Goal: Task Accomplishment & Management: Manage account settings

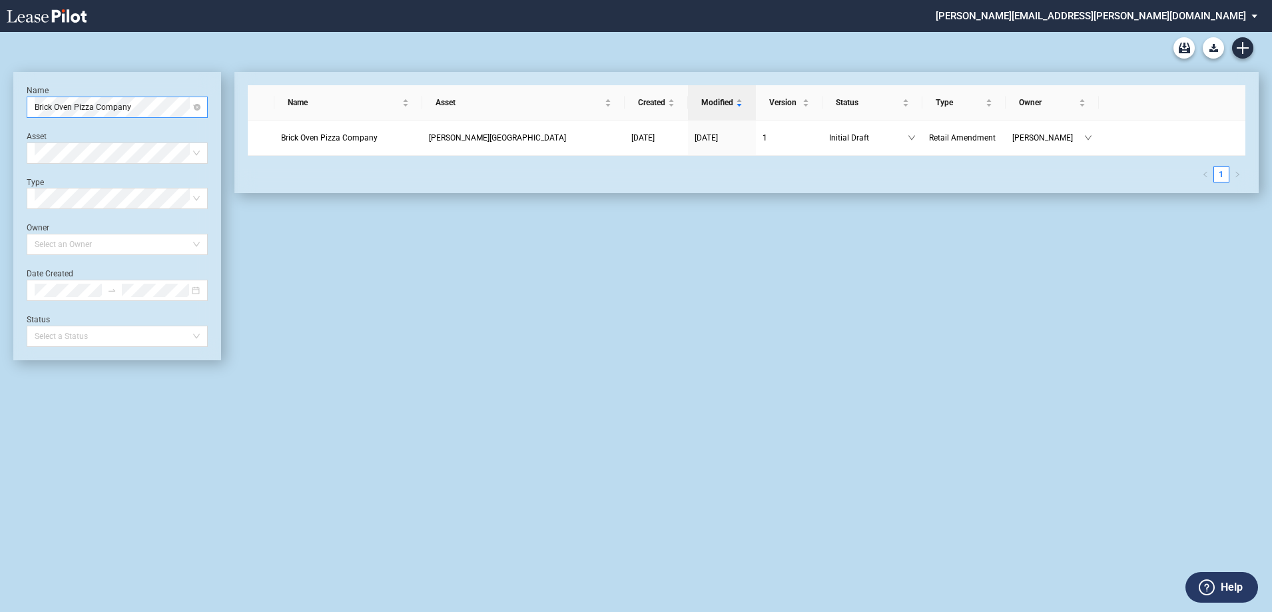
click at [165, 107] on span "Brick Oven Pizza Company" at bounding box center [117, 107] width 165 height 20
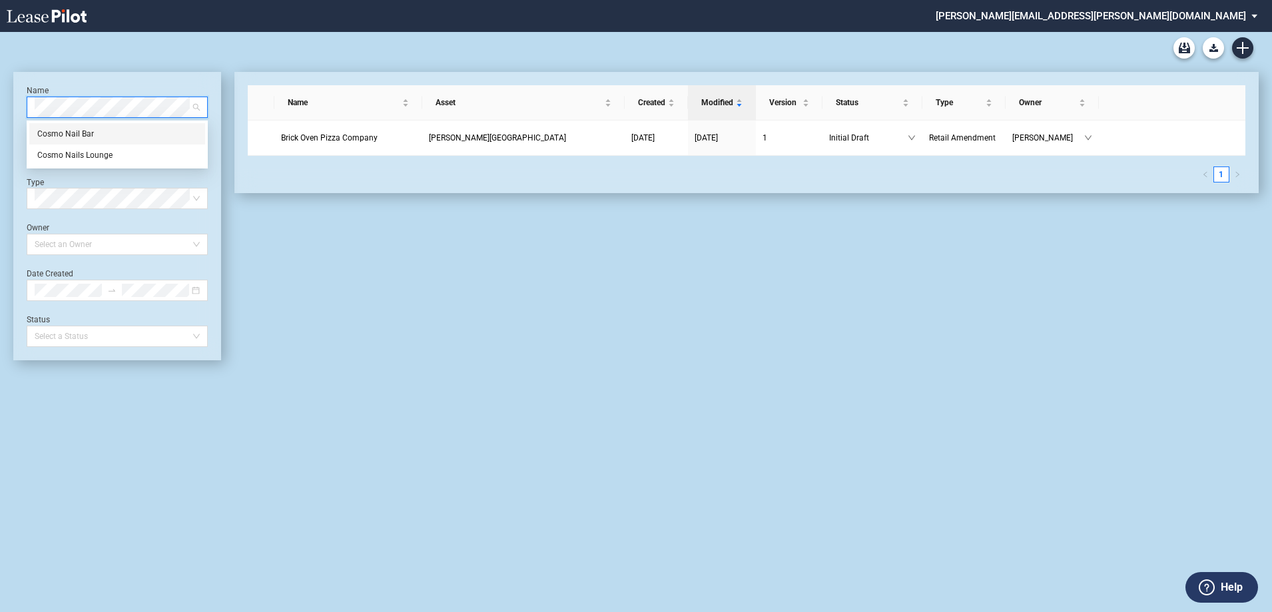
click at [84, 132] on div "Cosmo Nail Bar" at bounding box center [117, 133] width 160 height 13
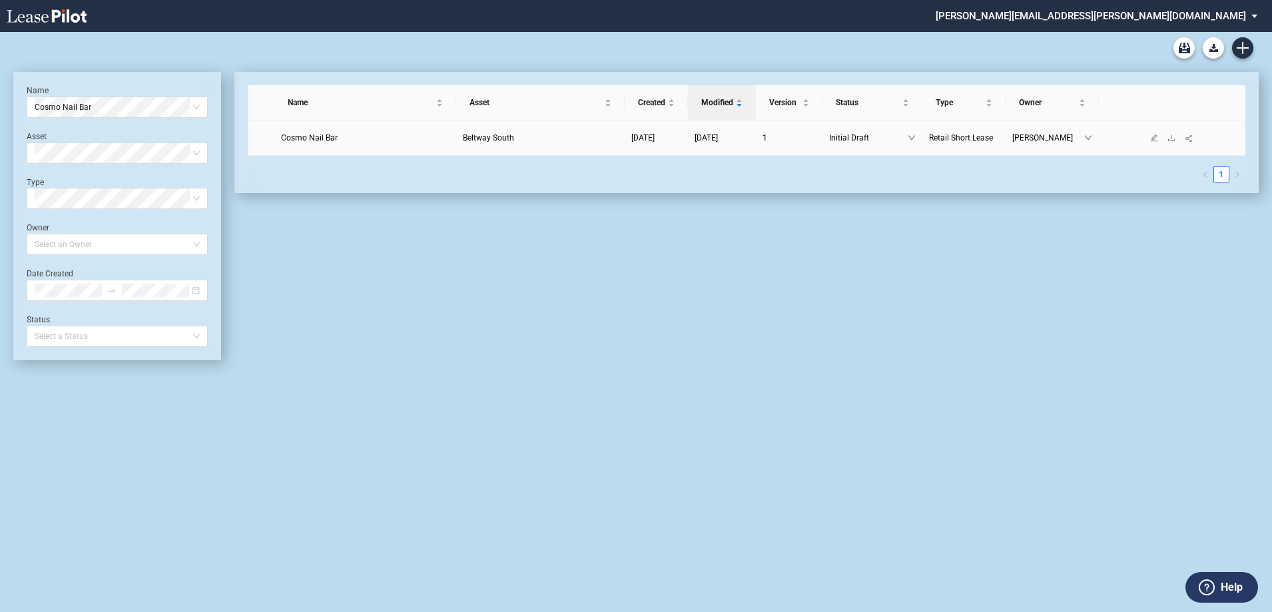
click at [306, 136] on span "Cosmo Nail Bar" at bounding box center [309, 137] width 57 height 9
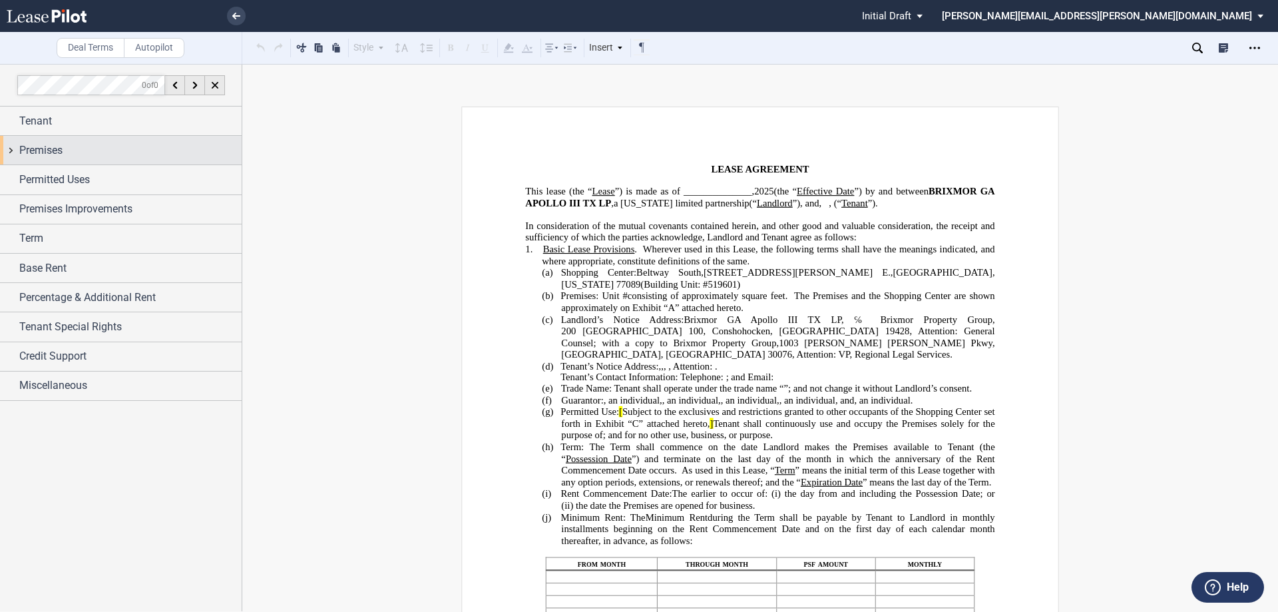
click at [10, 152] on div "Premises" at bounding box center [121, 150] width 242 height 29
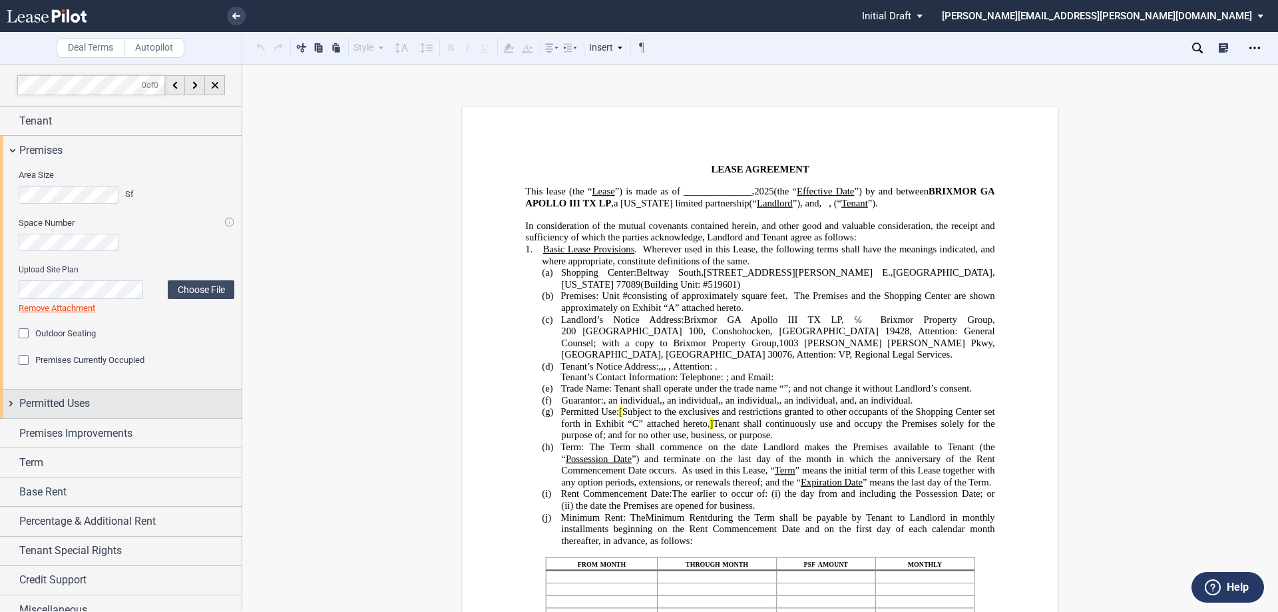
drag, startPoint x: 9, startPoint y: 399, endPoint x: 84, endPoint y: 399, distance: 74.6
click at [9, 399] on div "Permitted Uses" at bounding box center [121, 403] width 242 height 29
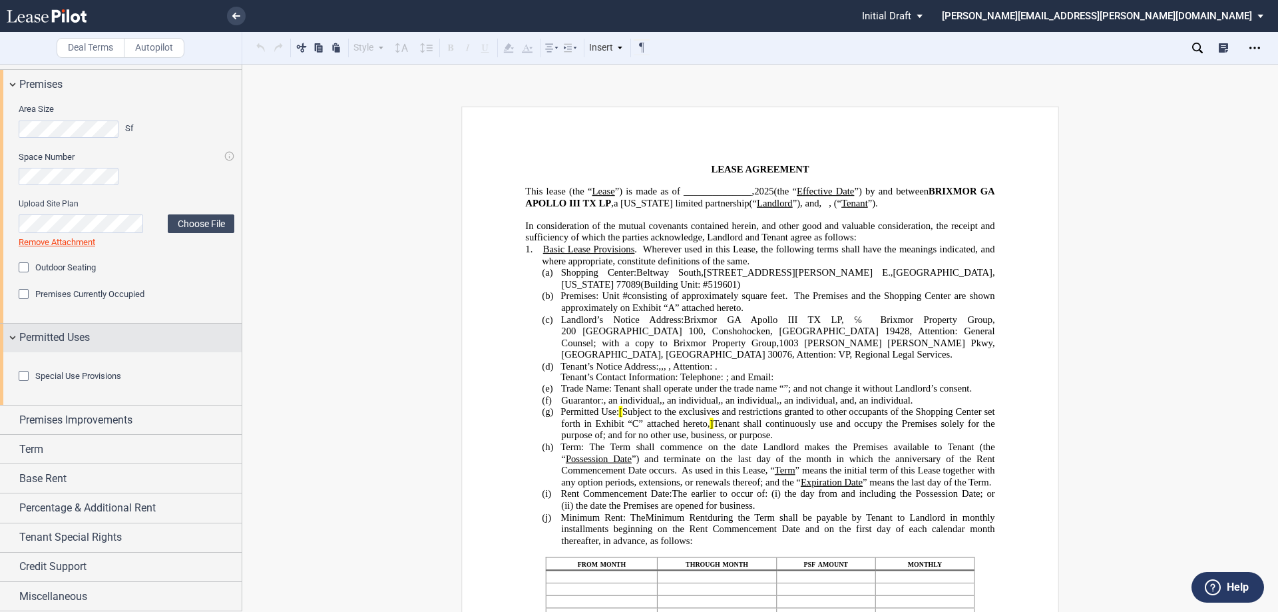
scroll to position [139, 0]
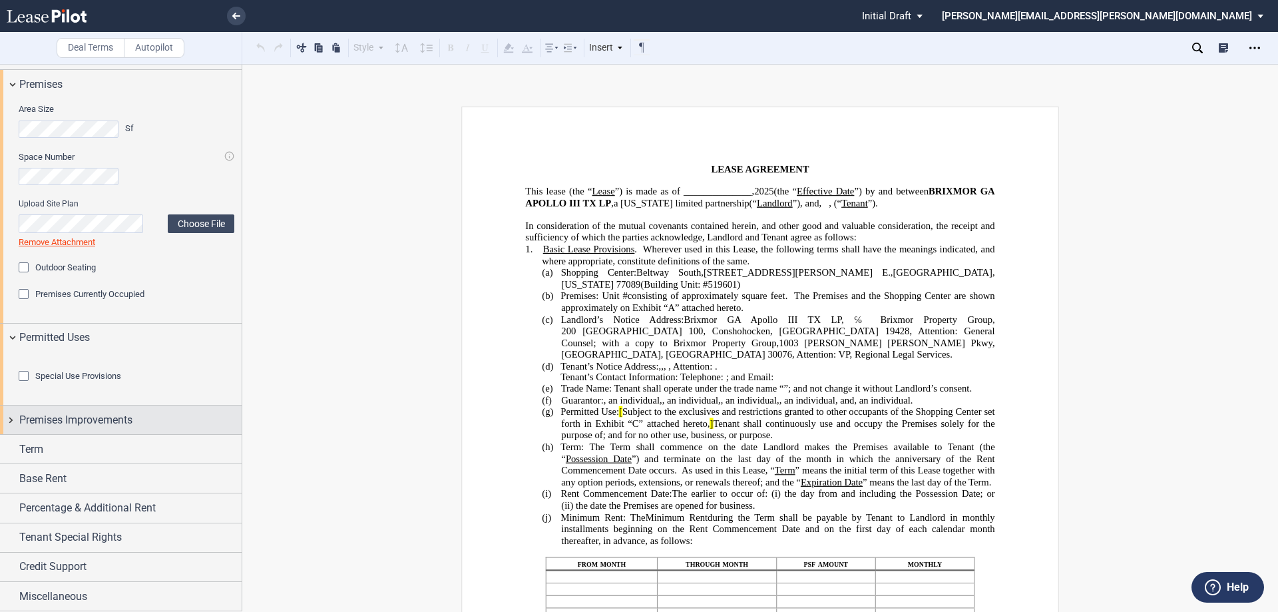
click at [12, 420] on div "Premises Improvements" at bounding box center [121, 419] width 242 height 29
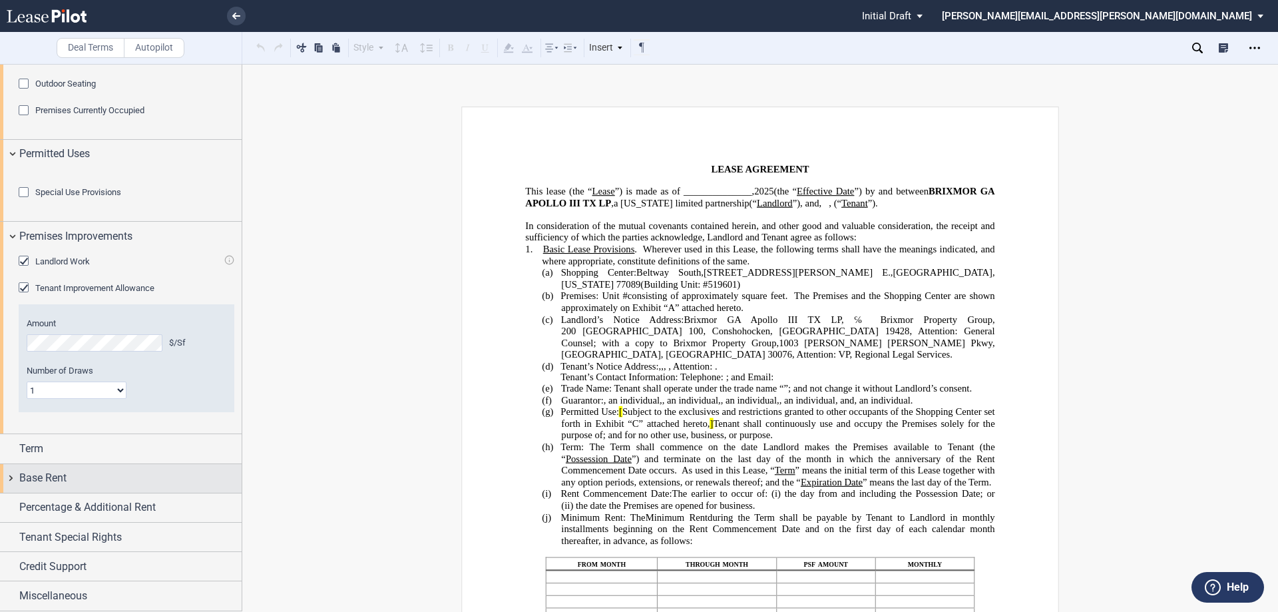
scroll to position [323, 0]
click at [9, 478] on div "Base Rent" at bounding box center [121, 478] width 242 height 29
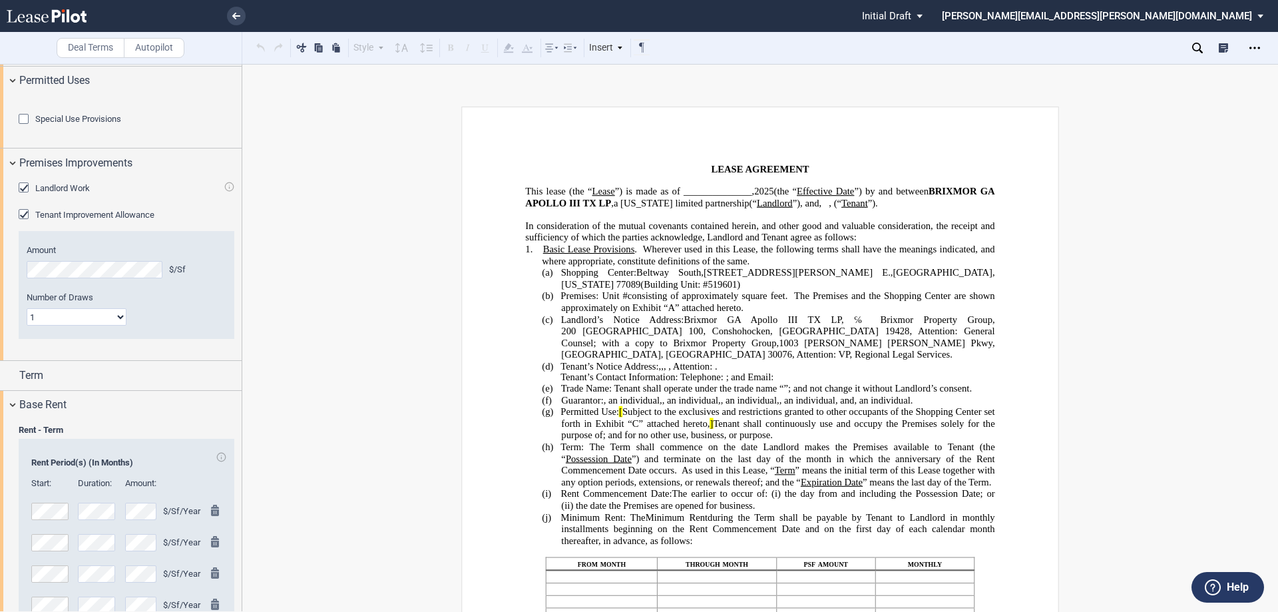
scroll to position [589, 0]
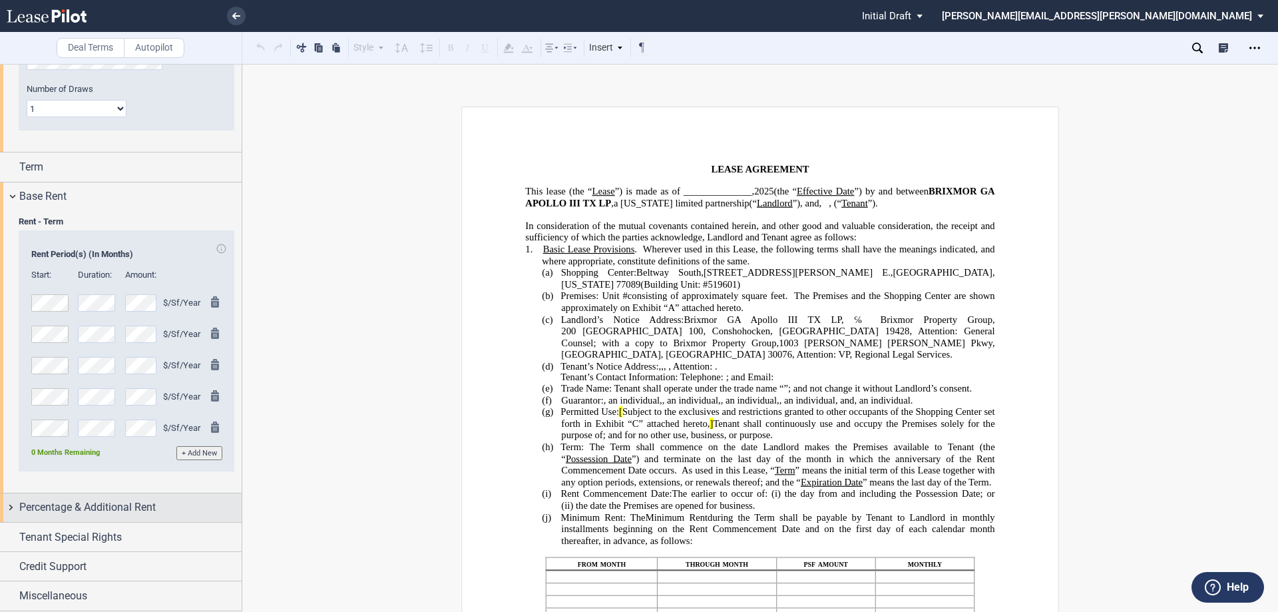
click at [6, 521] on div "Percentage & Additional Rent" at bounding box center [121, 507] width 242 height 29
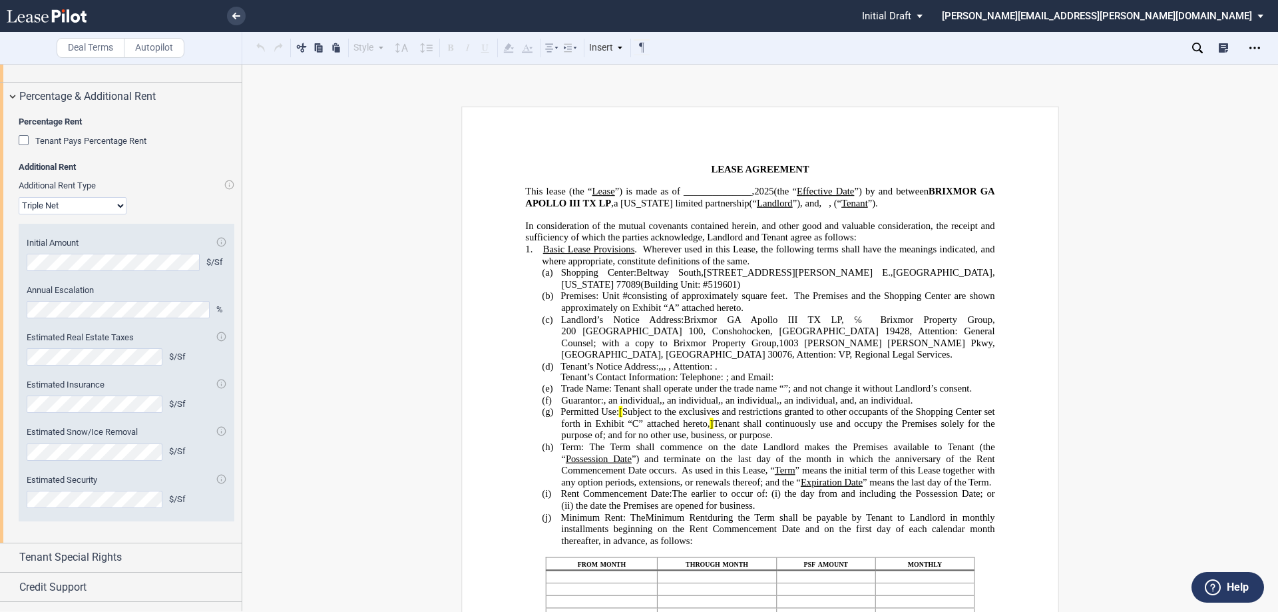
scroll to position [1036, 0]
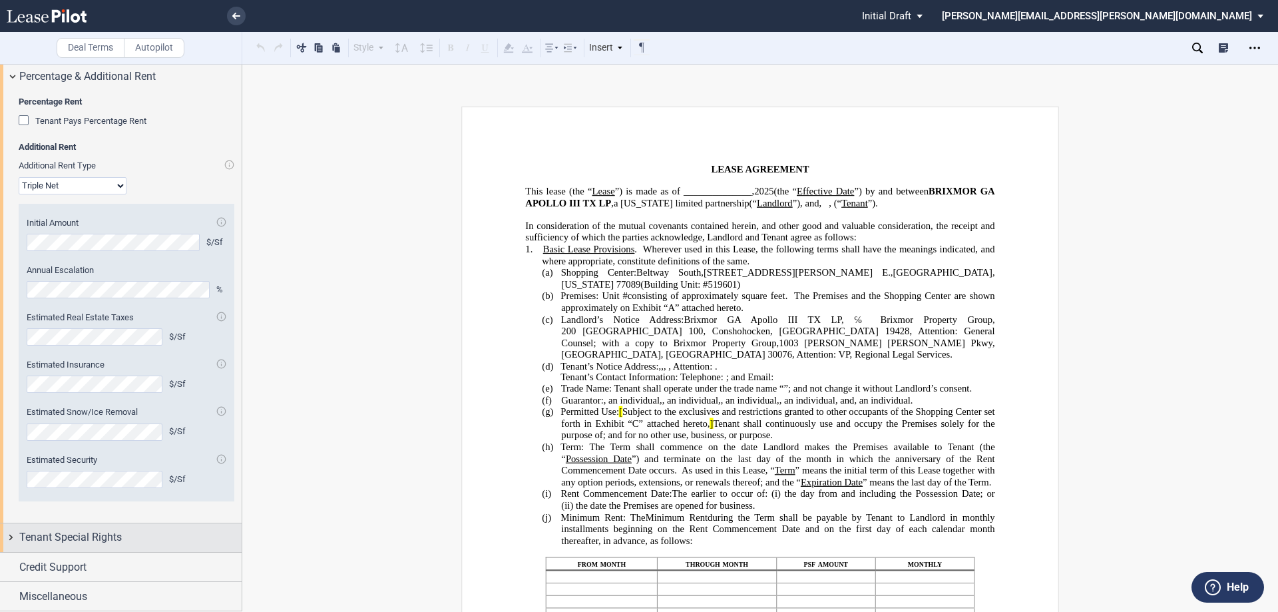
drag, startPoint x: 10, startPoint y: 535, endPoint x: 114, endPoint y: 535, distance: 103.9
click at [11, 535] on div "Tenant Special Rights" at bounding box center [121, 537] width 242 height 29
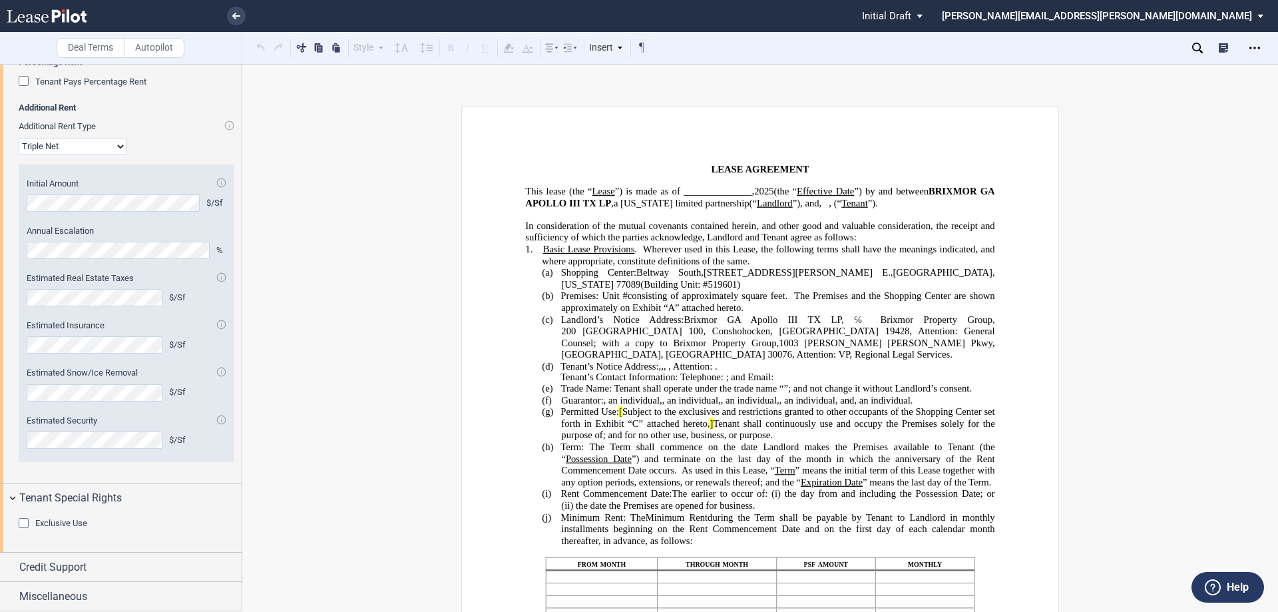
scroll to position [1075, 0]
drag, startPoint x: 11, startPoint y: 569, endPoint x: 23, endPoint y: 565, distance: 13.3
click at [11, 567] on div "Credit Support" at bounding box center [121, 567] width 242 height 29
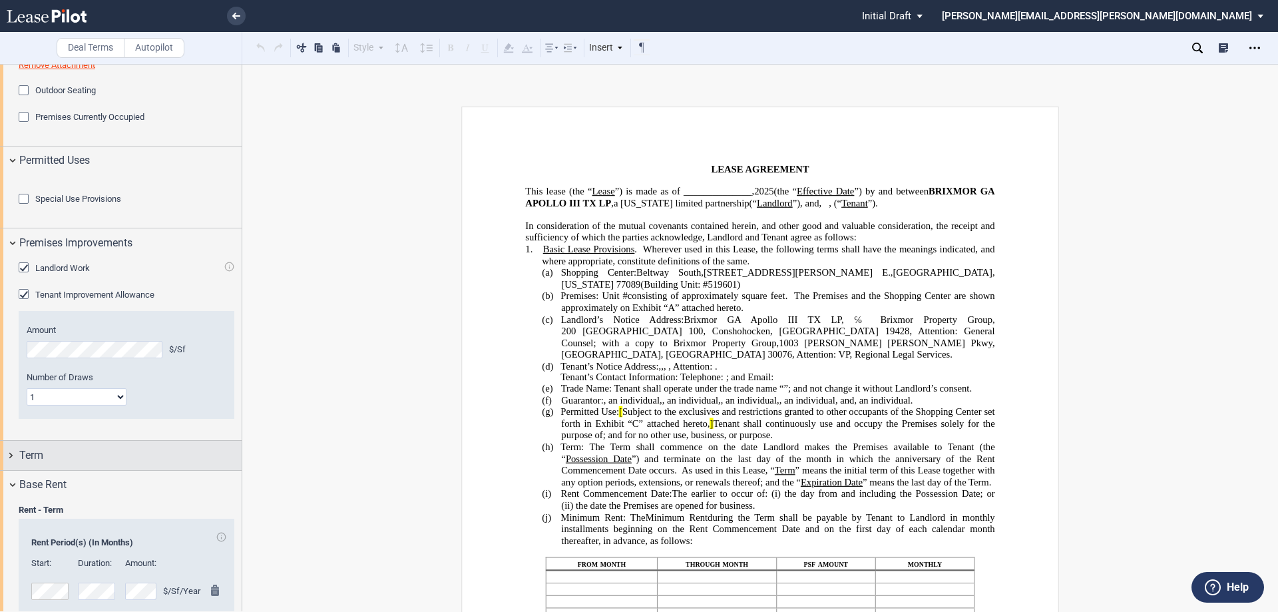
scroll to position [399, 0]
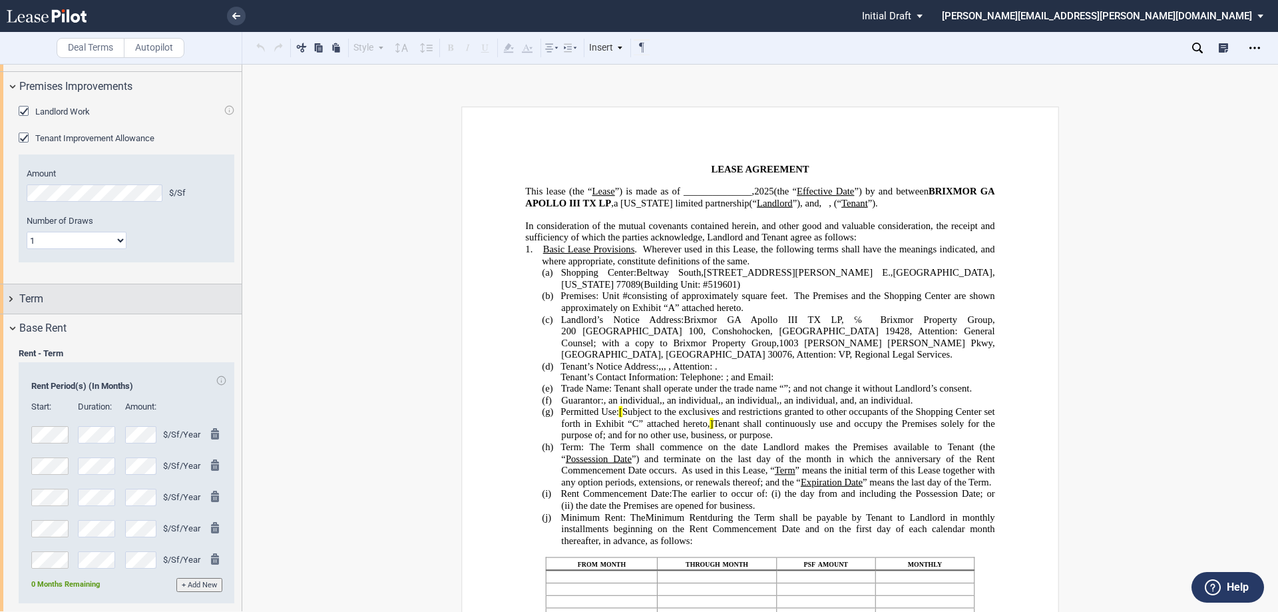
click at [13, 313] on div "Term" at bounding box center [121, 298] width 242 height 29
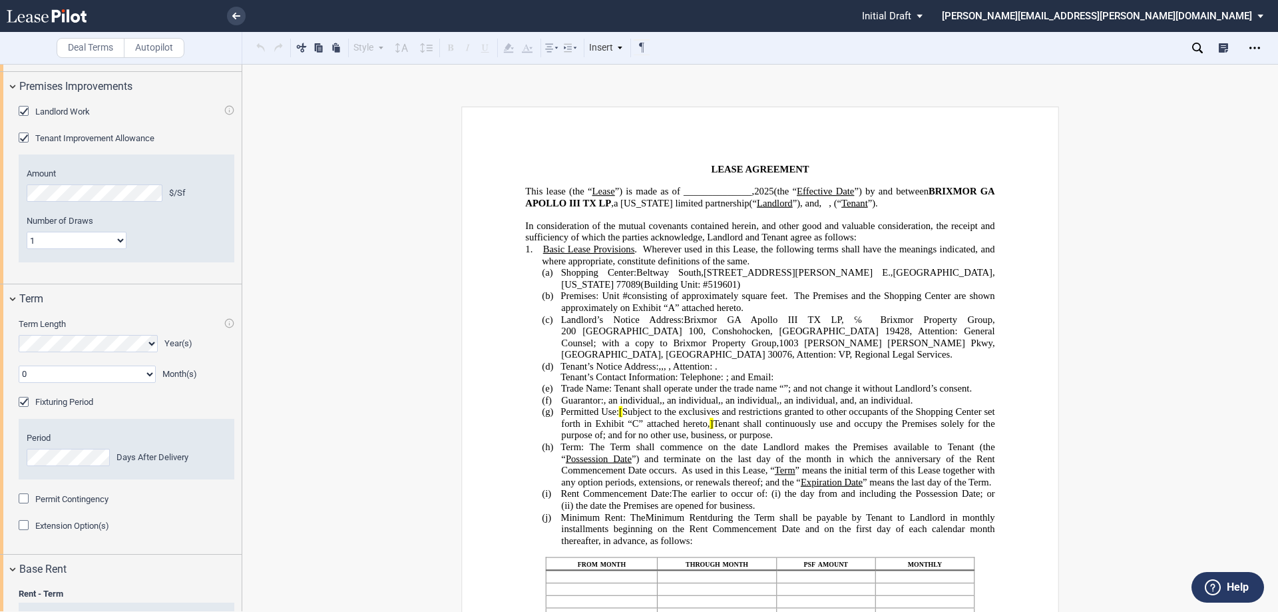
scroll to position [533, 0]
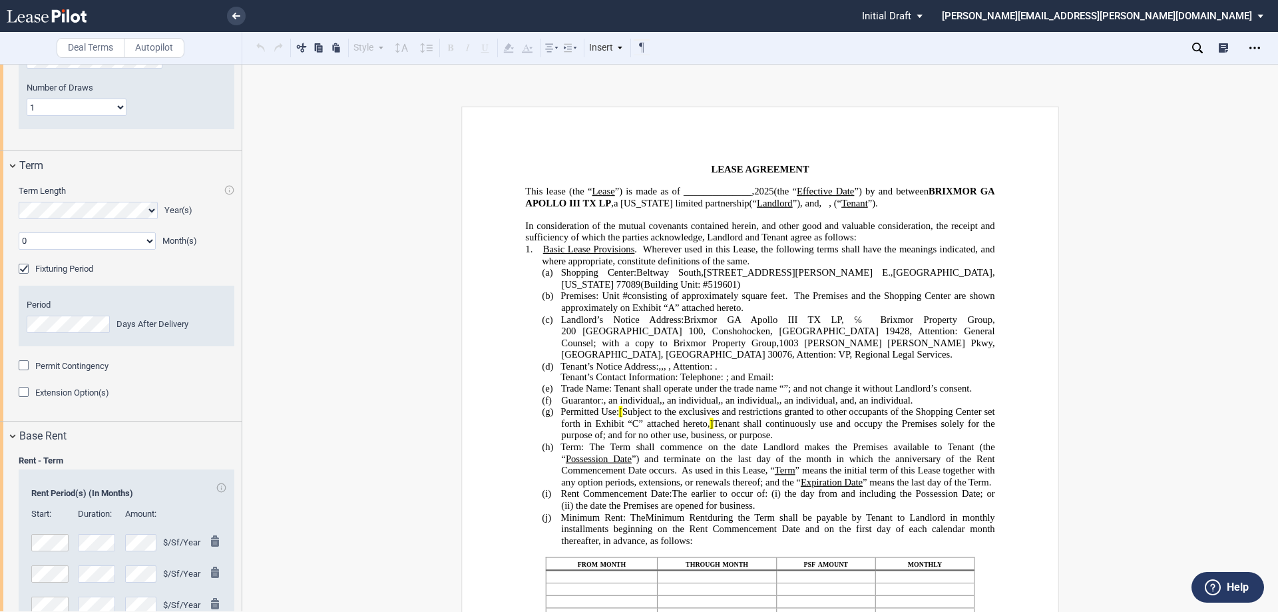
click at [25, 400] on div "Extension Option(s)" at bounding box center [25, 393] width 13 height 13
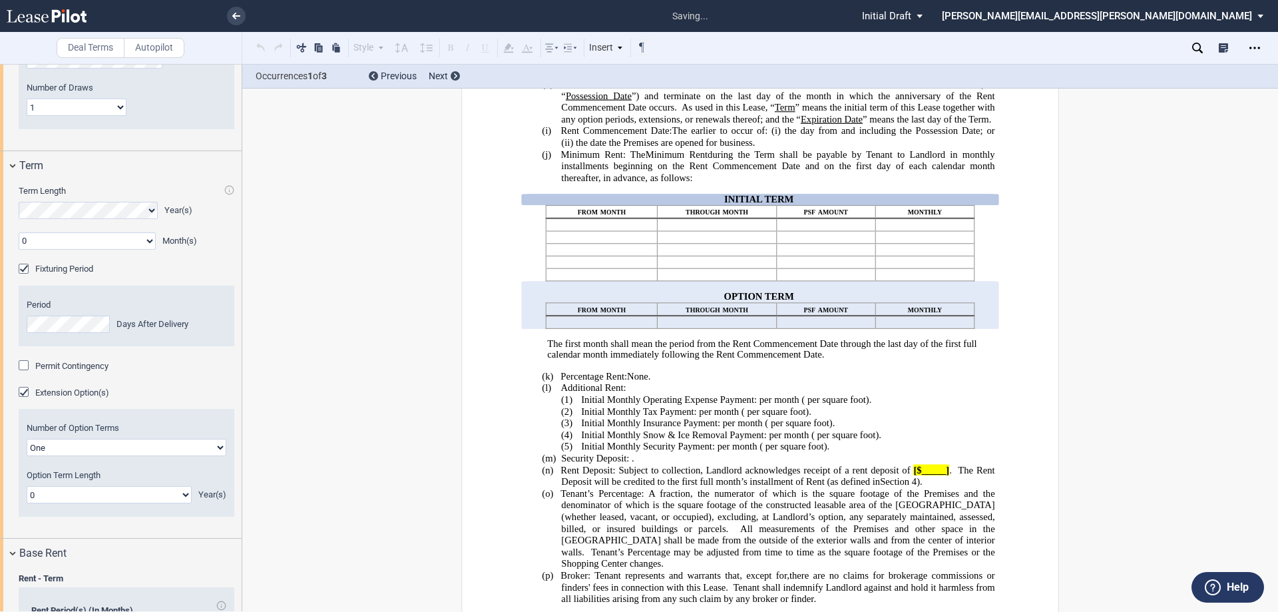
scroll to position [395, 0]
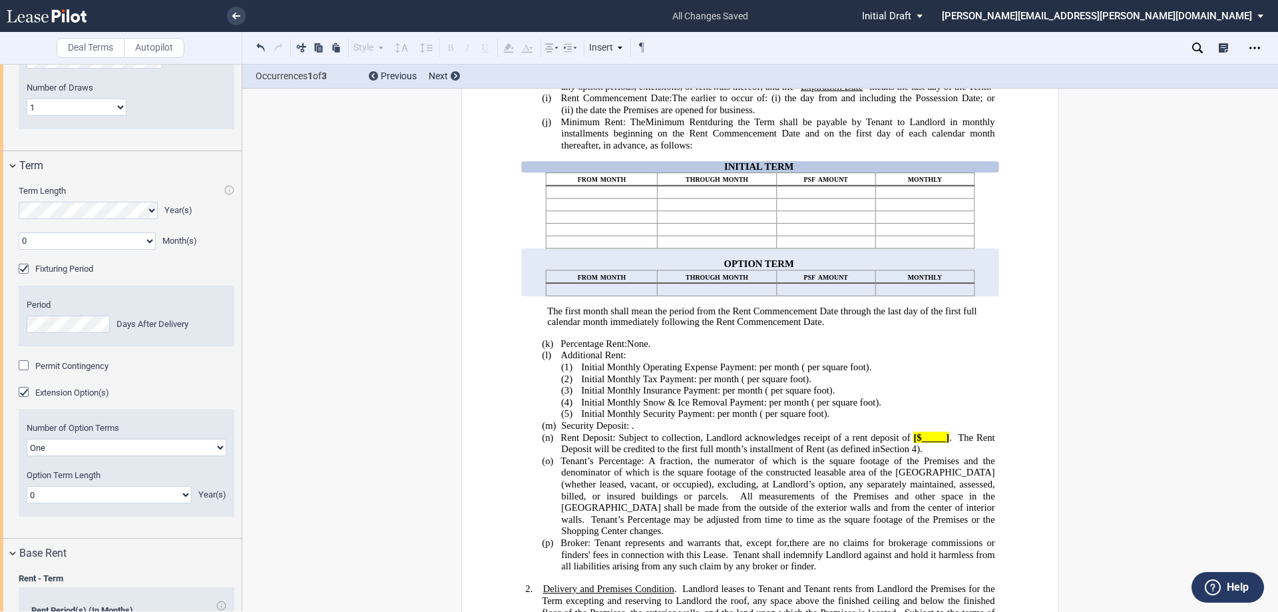
click at [43, 503] on select "0 1 2 3 4 5 6 7 8 9 10 11 12 13 14 15 16 17 18 19 20" at bounding box center [109, 494] width 165 height 17
select select "number:5"
click at [27, 503] on select "0 1 2 3 4 5 6 7 8 9 10 11 12 13 14 15 16 17 18 19 20" at bounding box center [109, 494] width 165 height 17
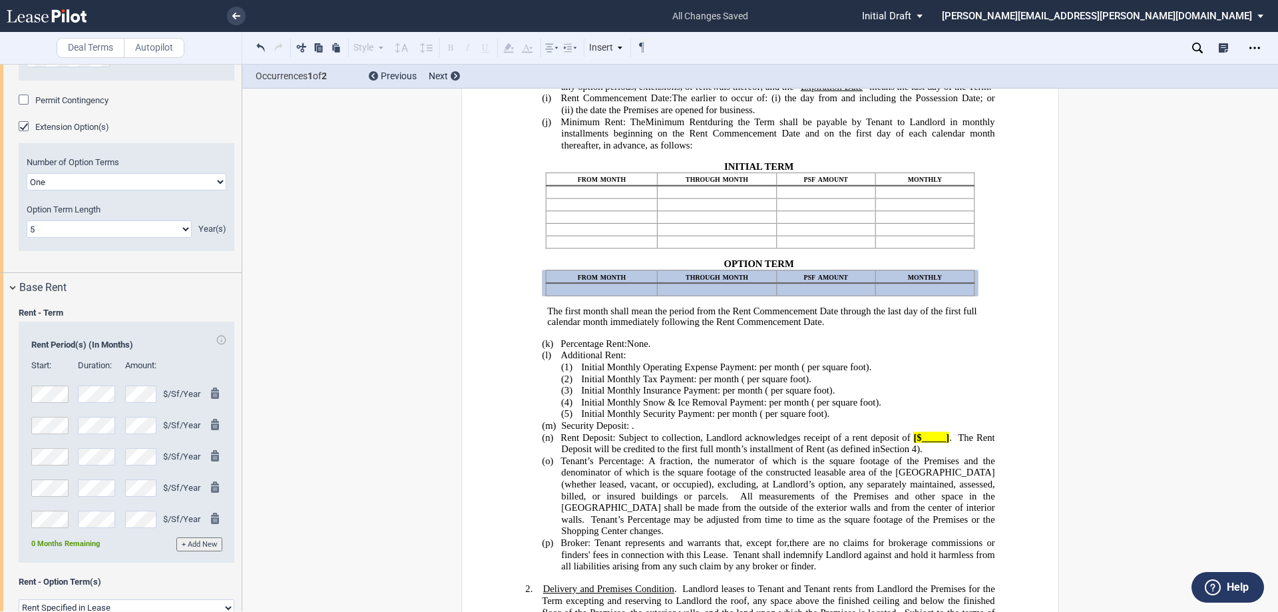
scroll to position [799, 0]
click at [62, 237] on select "0 1 2 3 4 5 6 7 8 9 10 11 12 13 14 15 16 17 18 19 20" at bounding box center [109, 228] width 165 height 17
click at [130, 301] on div "Base Rent" at bounding box center [121, 286] width 242 height 29
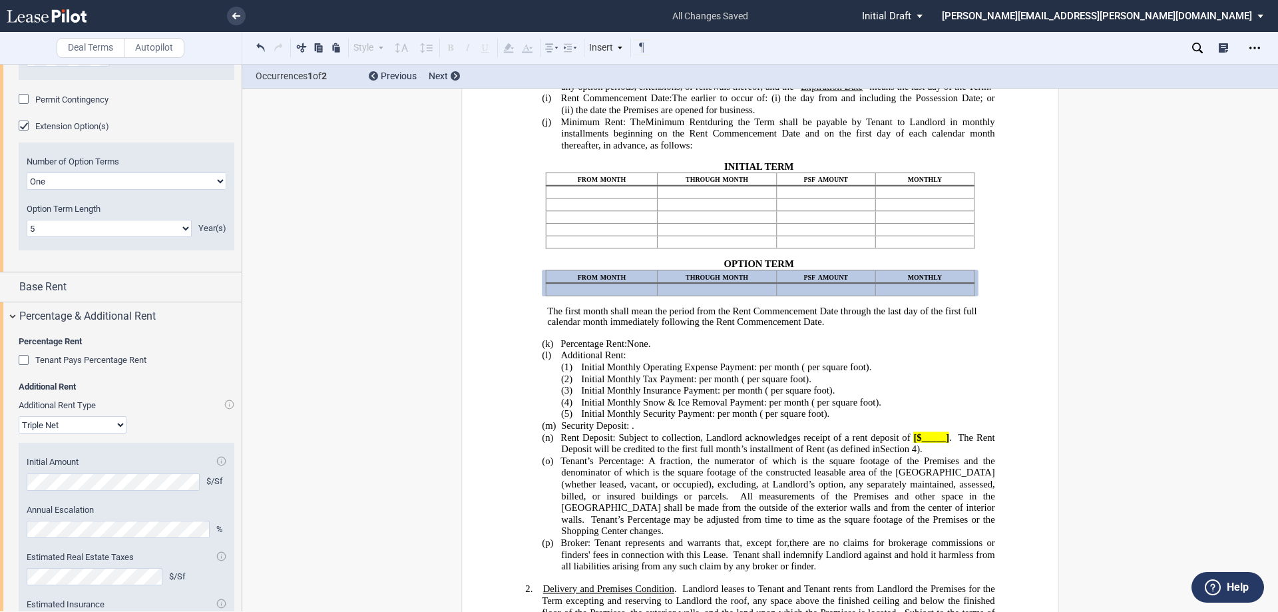
click at [69, 237] on select "0 1 2 3 4 5 6 7 8 9 10 11 12 13 14 15 16 17 18 19 20" at bounding box center [109, 228] width 165 height 17
click at [49, 237] on select "0 1 2 3 4 5 6 7 8 9 10 11 12 13 14 15 16 17 18 19 20" at bounding box center [109, 228] width 165 height 17
click at [14, 301] on div "Base Rent" at bounding box center [121, 286] width 242 height 29
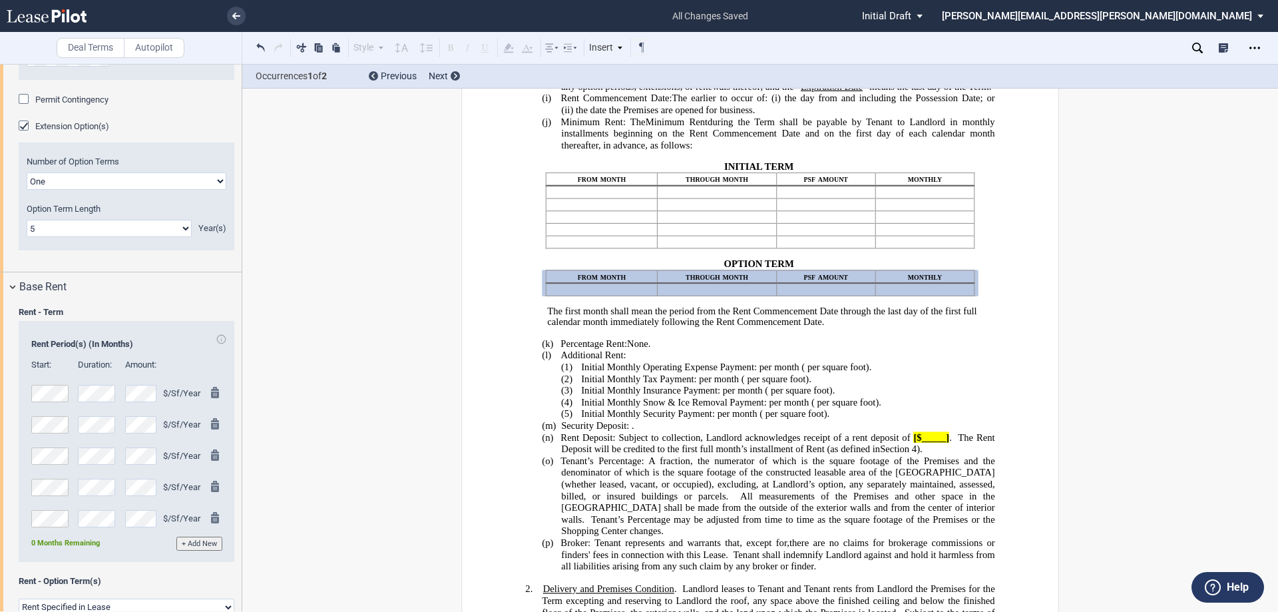
scroll to position [1132, 0]
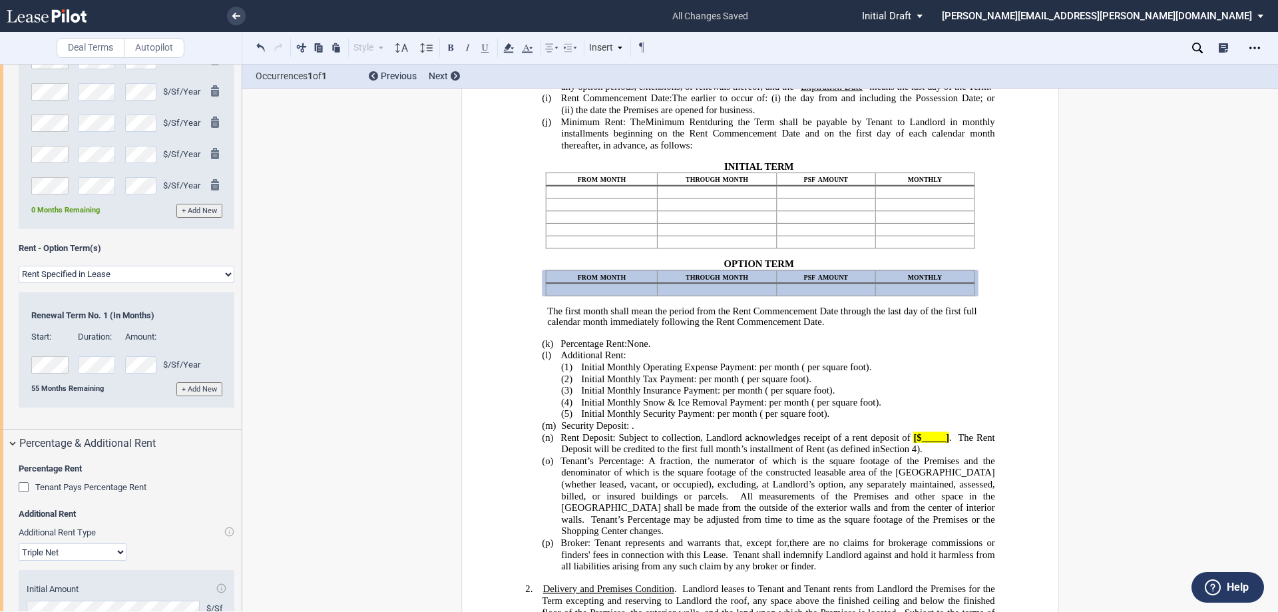
drag, startPoint x: 695, startPoint y: 234, endPoint x: 736, endPoint y: 215, distance: 45.3
click at [696, 115] on span "The earlier to occur of: (i) the ﻿ ﻿ ﻿ ﻿ day from and including the Possession …" at bounding box center [779, 104] width 436 height 23
